Goal: Find specific page/section: Find specific page/section

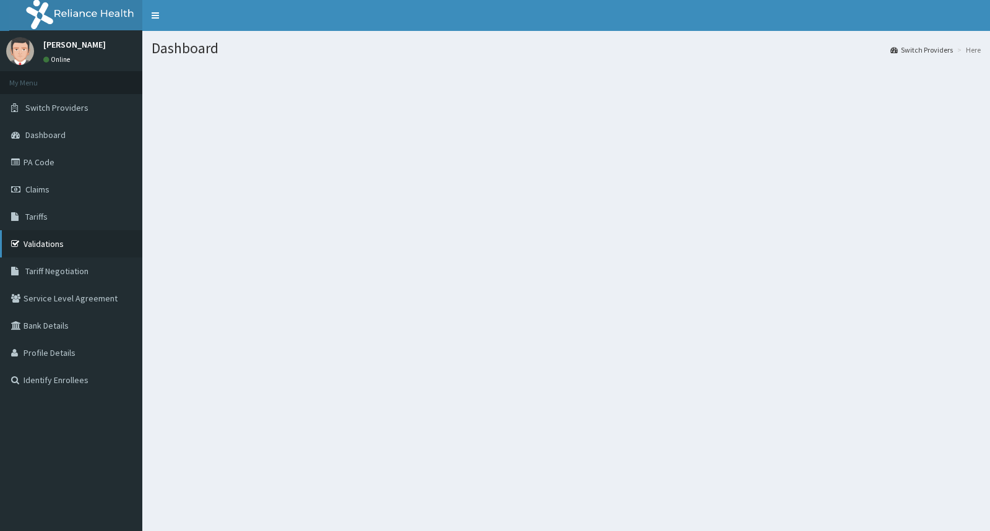
click at [69, 242] on link "Validations" at bounding box center [71, 243] width 142 height 27
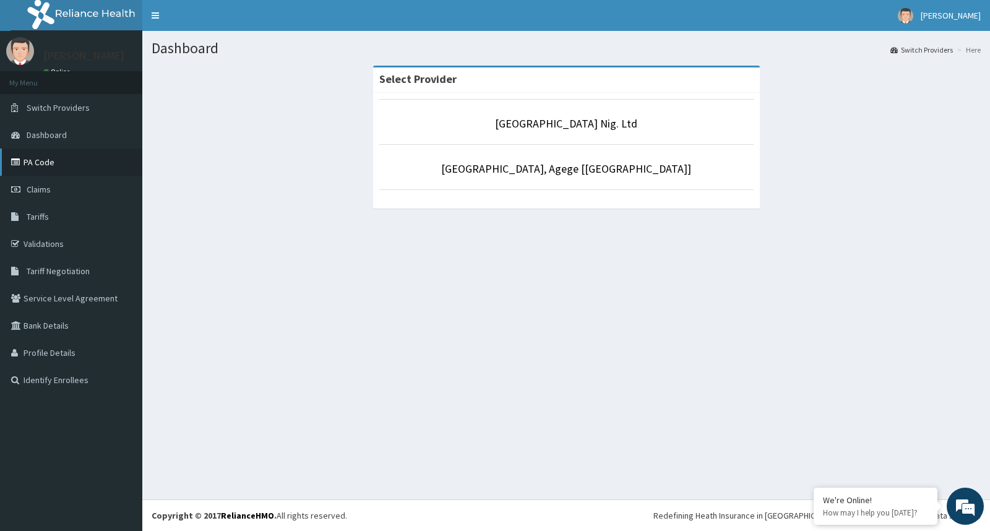
click at [51, 165] on link "PA Code" at bounding box center [71, 161] width 142 height 27
